Goal: Task Accomplishment & Management: Use online tool/utility

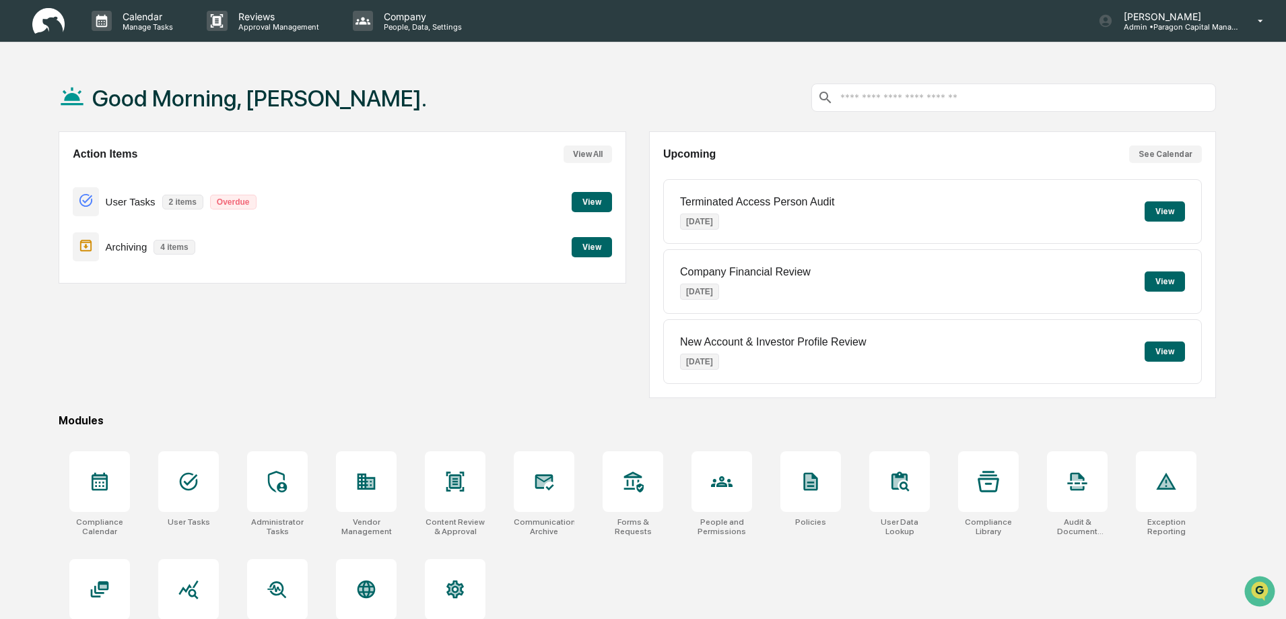
click at [602, 197] on button "View" at bounding box center [592, 202] width 40 height 20
click at [681, 198] on p "Terminated Access Person Audit" at bounding box center [757, 202] width 154 height 12
drag, startPoint x: 684, startPoint y: 197, endPoint x: 821, endPoint y: 199, distance: 136.7
click at [821, 199] on p "Terminated Access Person Audit" at bounding box center [757, 202] width 154 height 12
click at [845, 192] on div "Terminated Access Person Audit [DATE] View" at bounding box center [932, 211] width 539 height 65
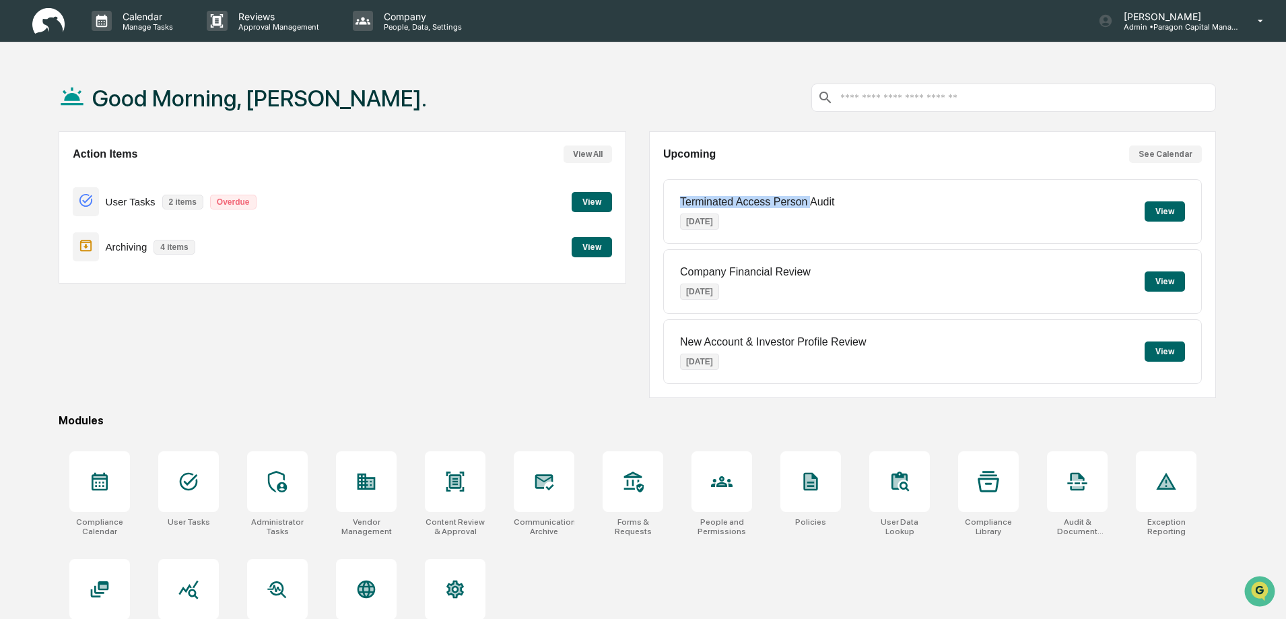
drag, startPoint x: 681, startPoint y: 199, endPoint x: 811, endPoint y: 207, distance: 130.2
click at [811, 207] on p "Terminated Access Person Audit" at bounding box center [757, 202] width 154 height 12
click at [691, 83] on div "Good Morning, [PERSON_NAME]." at bounding box center [637, 97] width 1157 height 67
click at [591, 244] on button "View" at bounding box center [592, 247] width 40 height 20
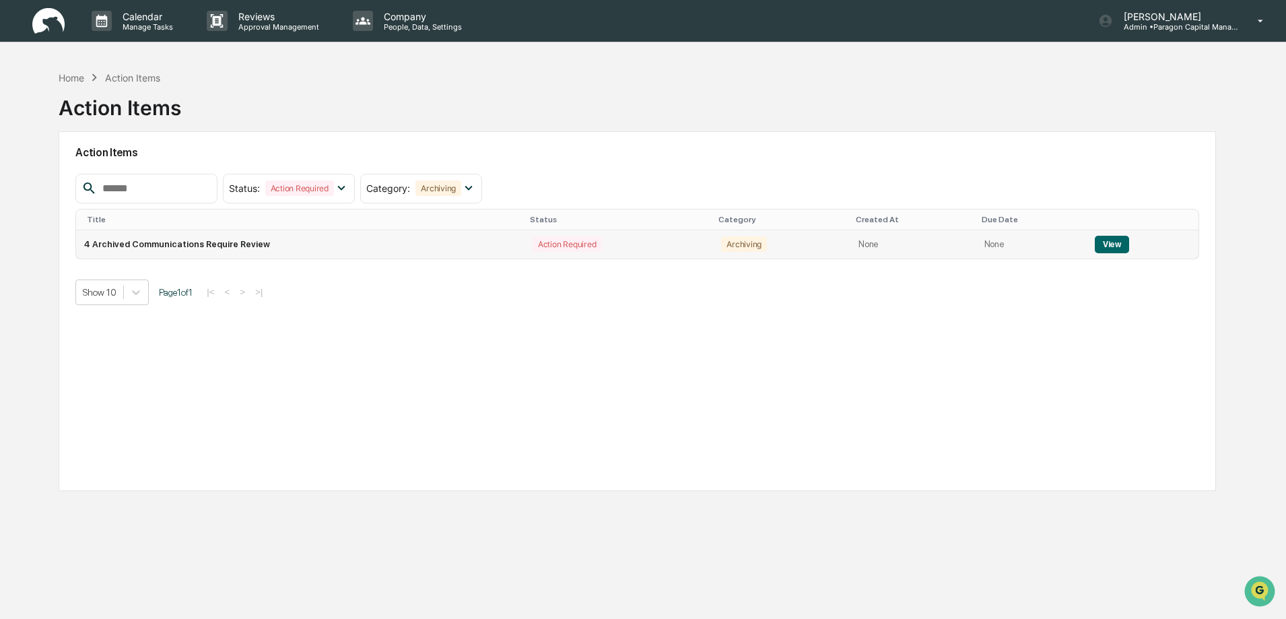
click at [1097, 243] on button "View" at bounding box center [1112, 245] width 34 height 18
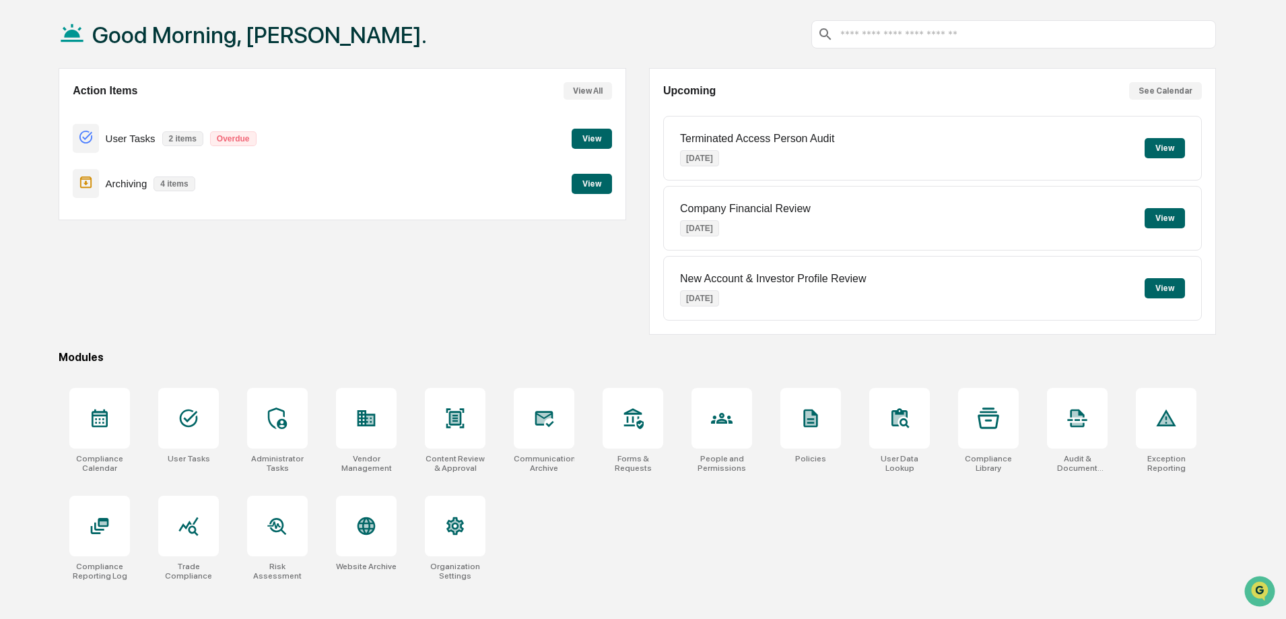
scroll to position [64, 0]
click at [477, 287] on div "Action Items View All User Tasks 2 items Overdue View Archiving 4 items View" at bounding box center [342, 200] width 567 height 267
